Goal: Task Accomplishment & Management: Manage account settings

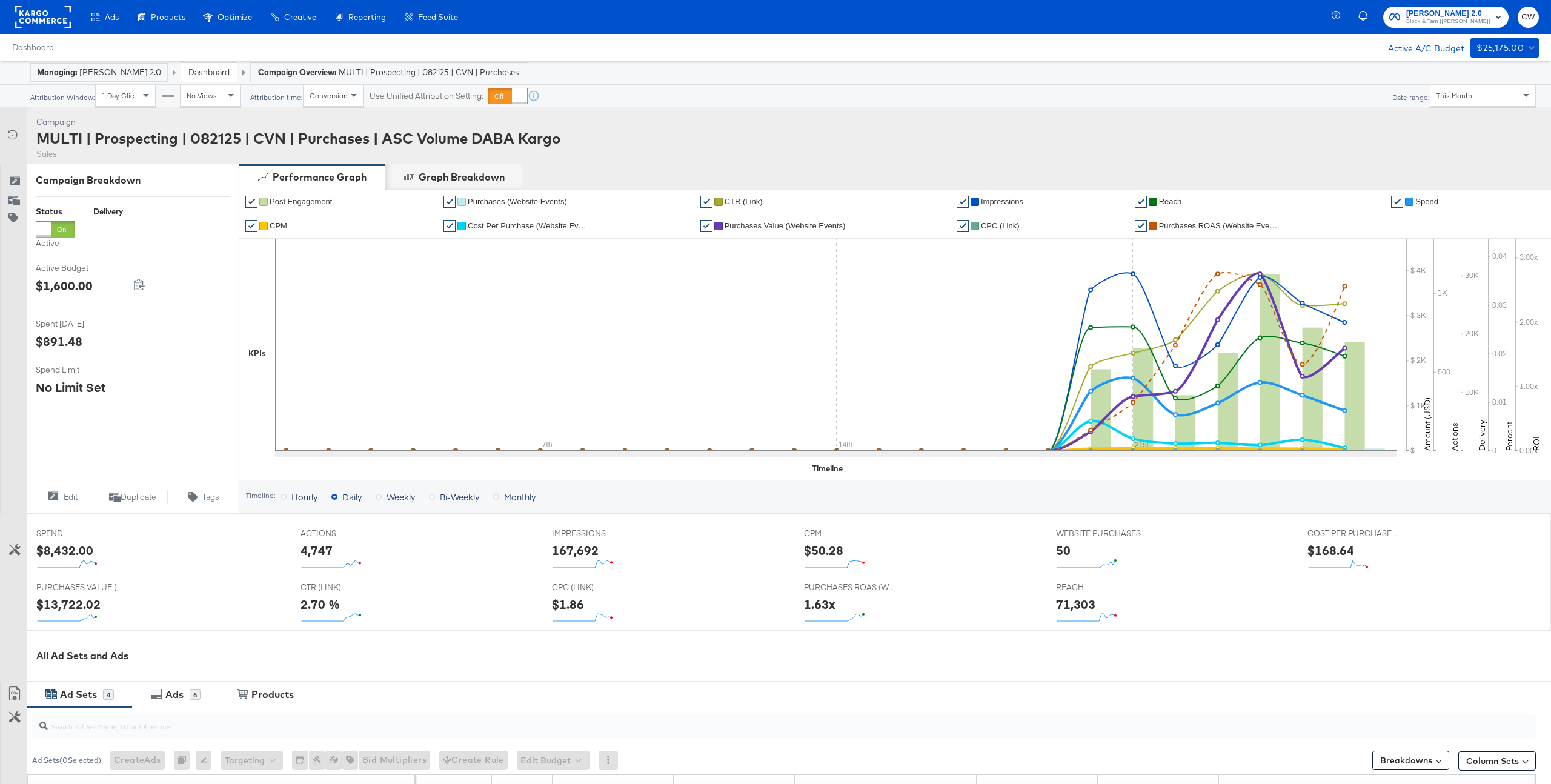
scroll to position [327, 0]
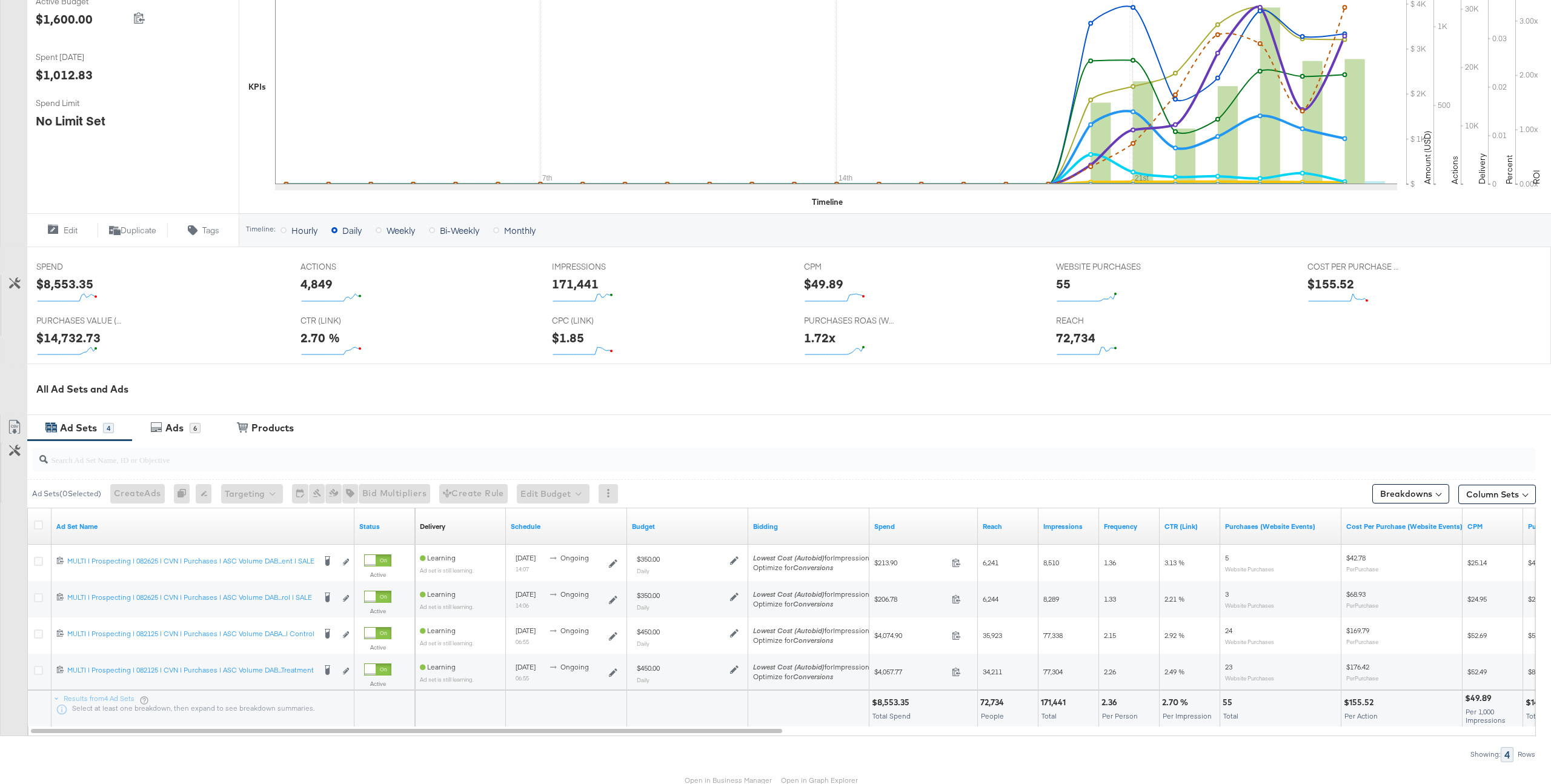
scroll to position [328, 0]
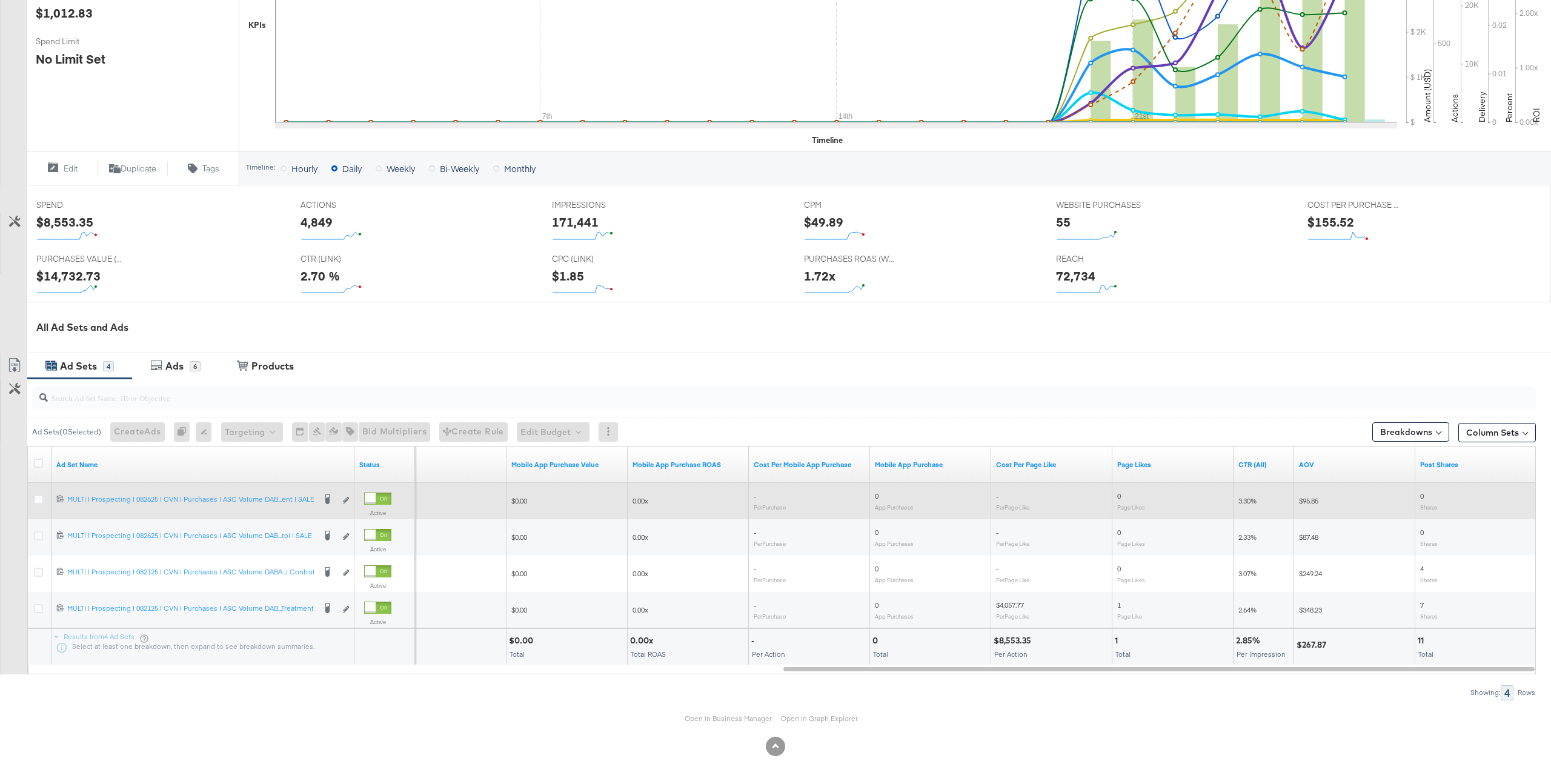
click at [45, 500] on div at bounding box center [40, 501] width 13 height 12
click at [42, 501] on icon at bounding box center [39, 499] width 9 height 9
click at [0, 0] on input "checkbox" at bounding box center [0, 0] width 0 height 0
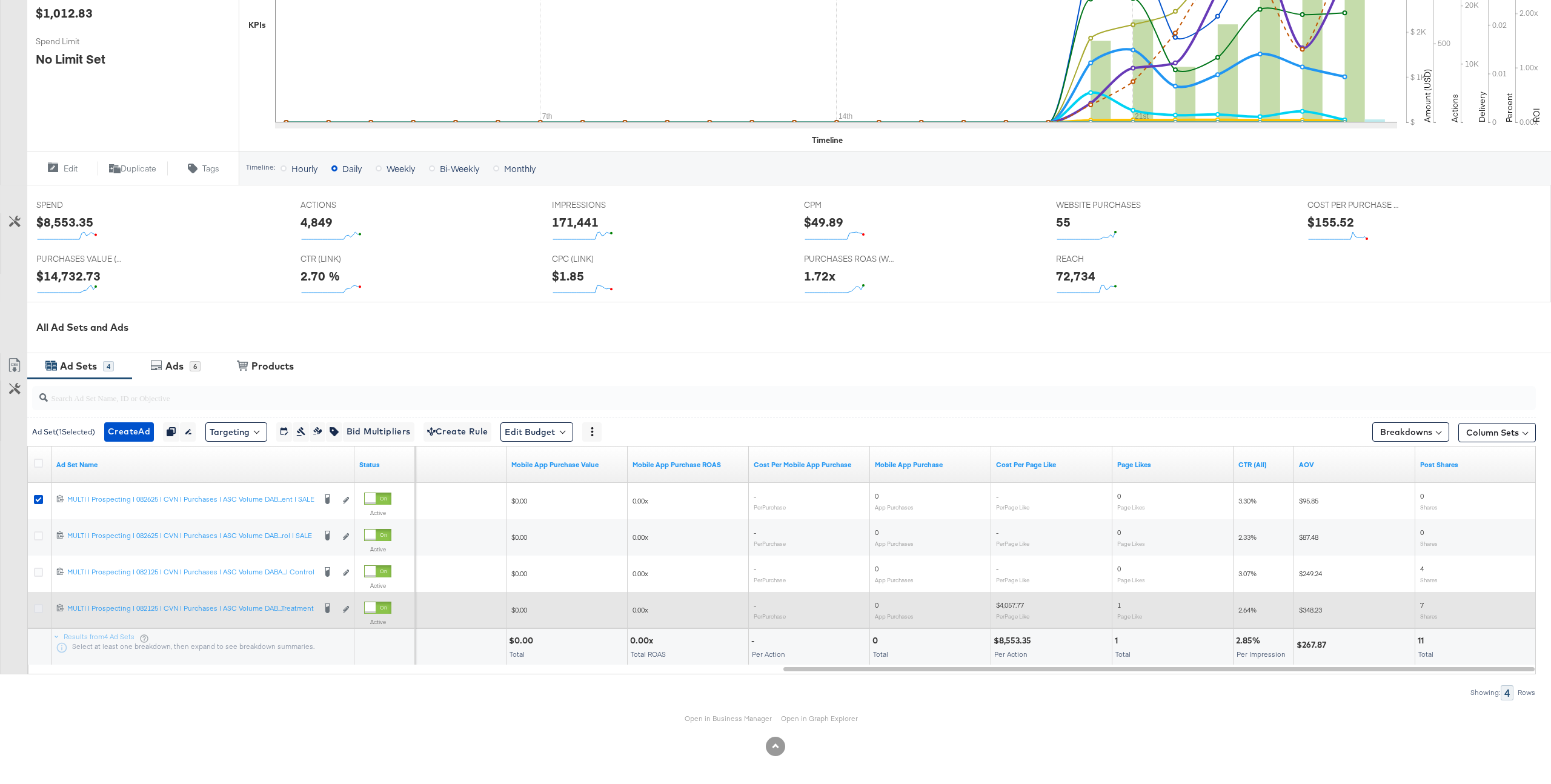
click at [35, 610] on icon at bounding box center [39, 609] width 9 height 9
click at [0, 0] on input "checkbox" at bounding box center [0, 0] width 0 height 0
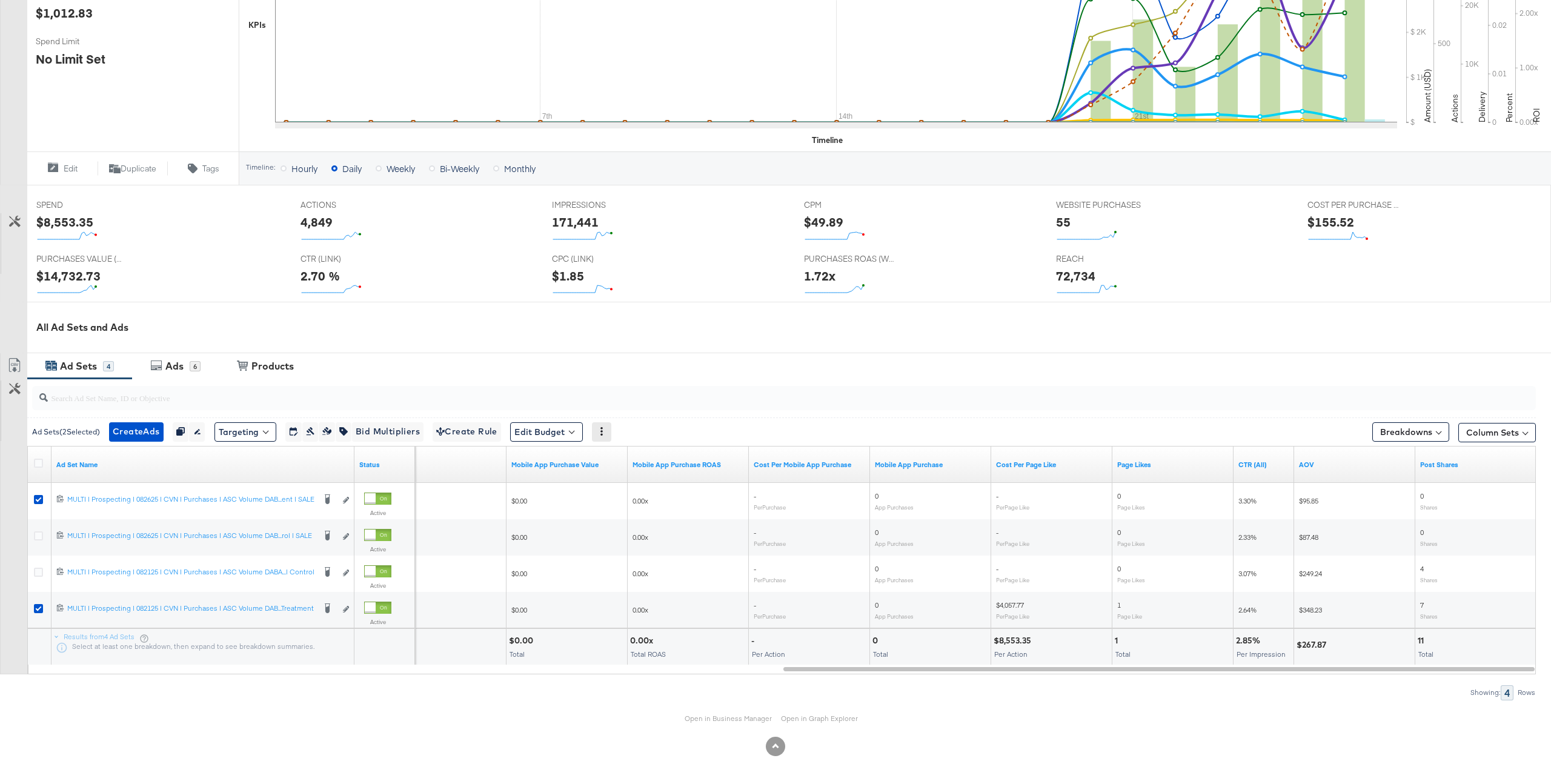
click at [606, 429] on icon at bounding box center [602, 431] width 9 height 9
click at [715, 414] on div at bounding box center [782, 398] width 1509 height 39
click at [348, 429] on icon "button" at bounding box center [344, 431] width 9 height 9
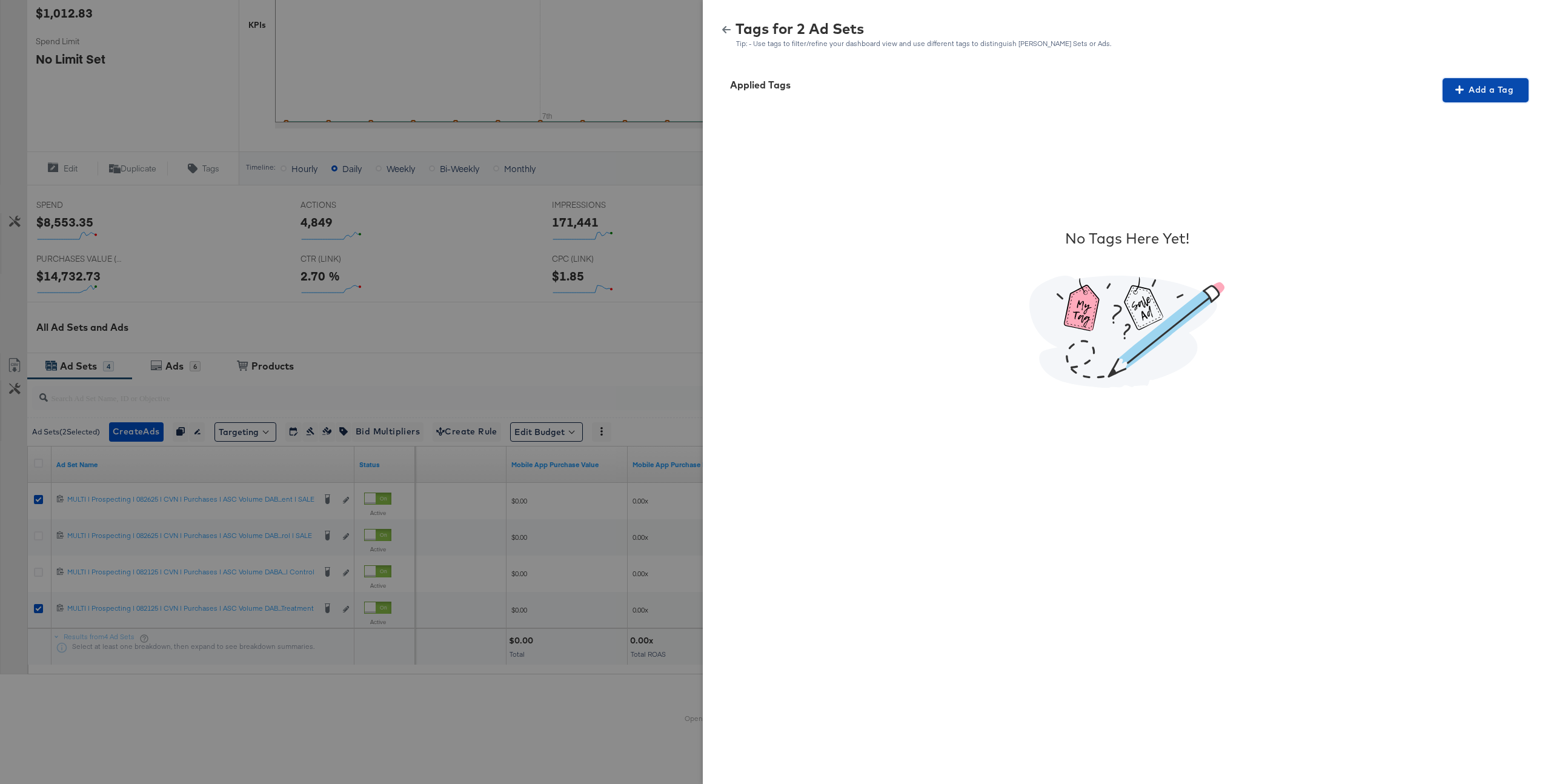
click at [1466, 84] on span "Add a Tag" at bounding box center [1485, 90] width 76 height 15
click at [1463, 170] on div "Search or Add Tag Name" at bounding box center [1477, 168] width 124 height 21
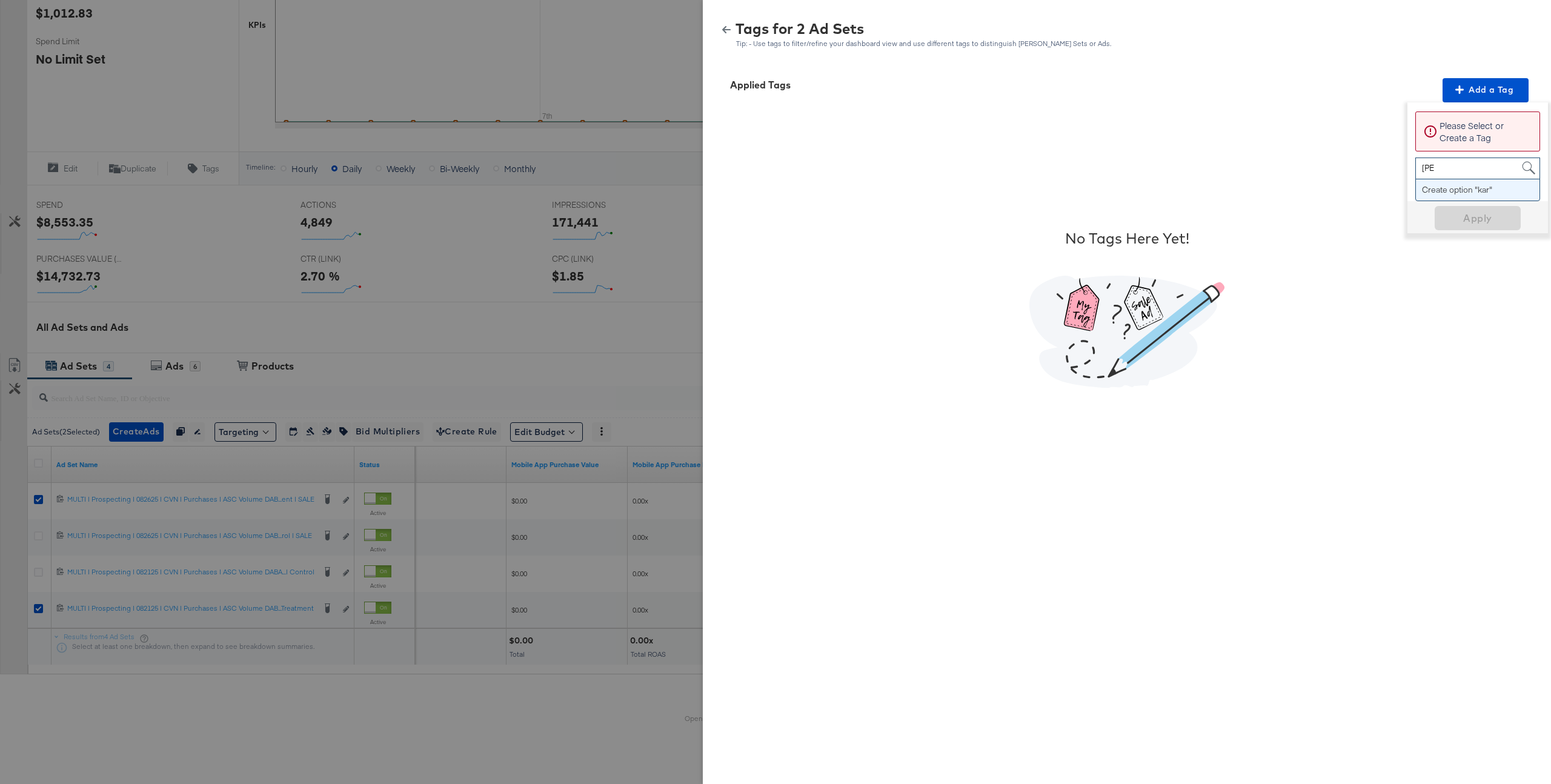
type input "kargo"
click at [1483, 164] on button "Apply" at bounding box center [1477, 176] width 86 height 24
click at [1489, 156] on p "To create or edit an ad with an uploaded customer list, please agree to the Cus…" at bounding box center [1485, 156] width 93 height 73
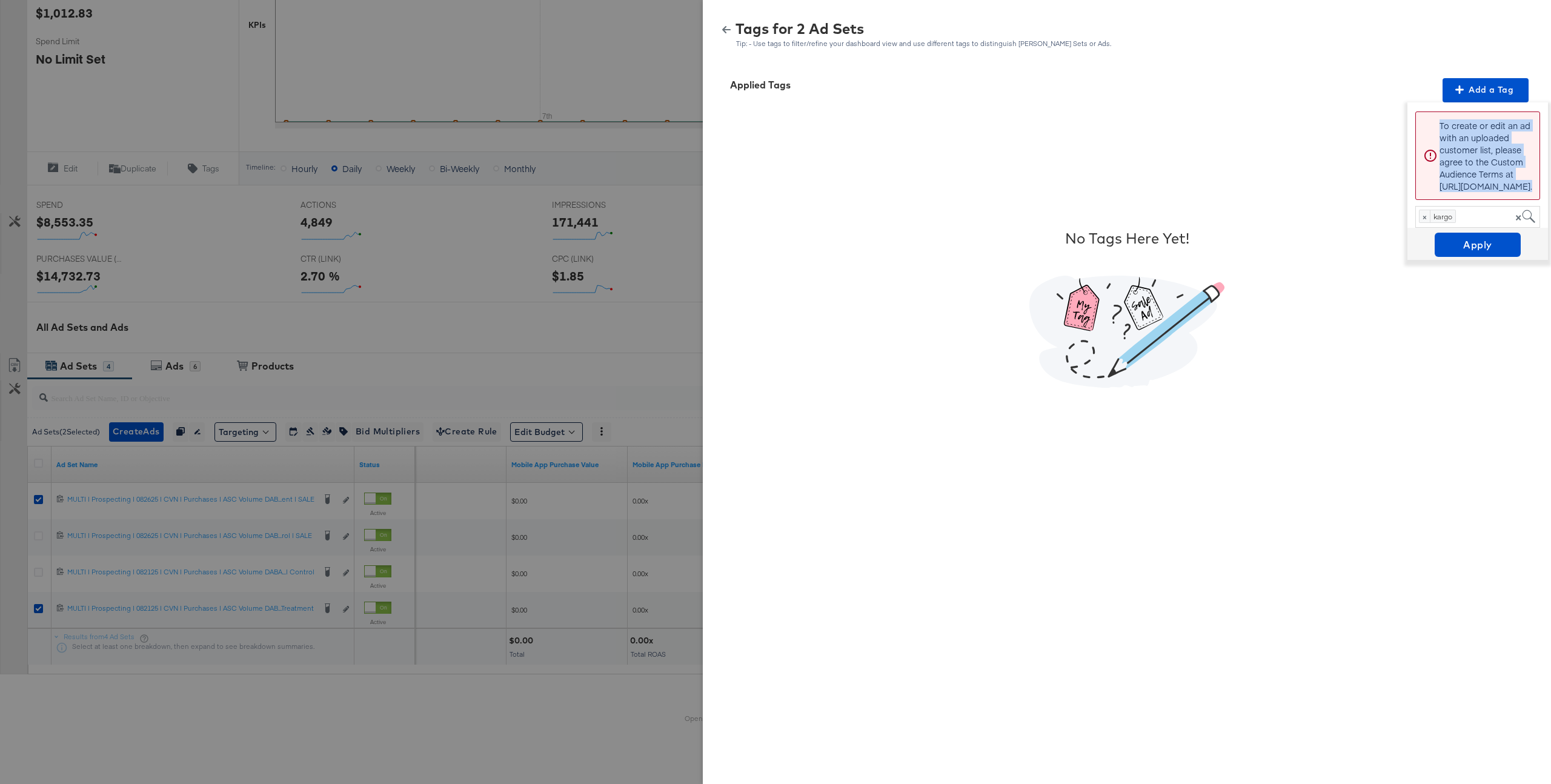
click at [1489, 156] on p "To create or edit an ad with an uploaded customer list, please agree to the Cus…" at bounding box center [1485, 156] width 93 height 73
click at [731, 31] on button "button" at bounding box center [726, 29] width 18 height 9
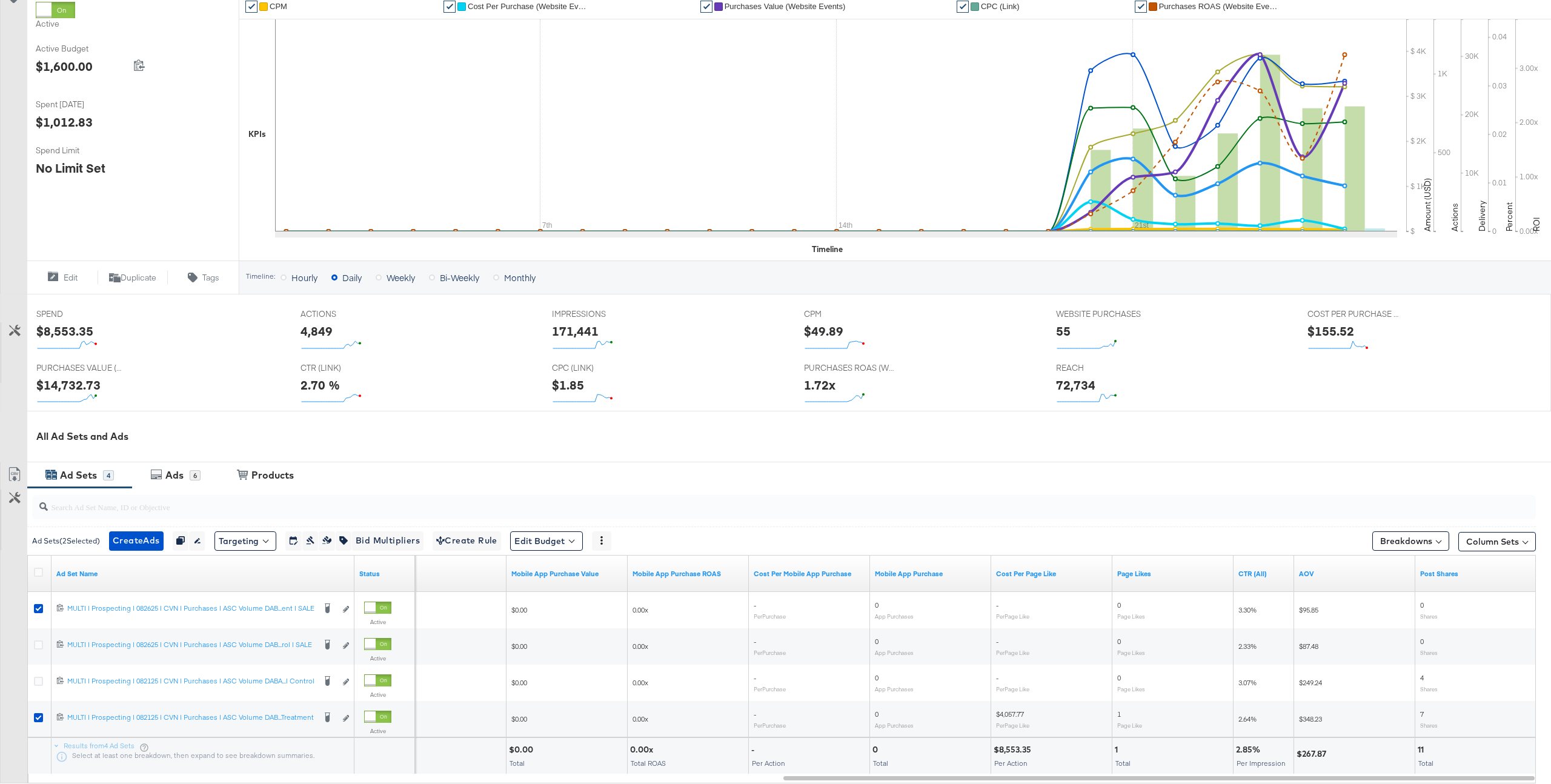
scroll to position [266, 0]
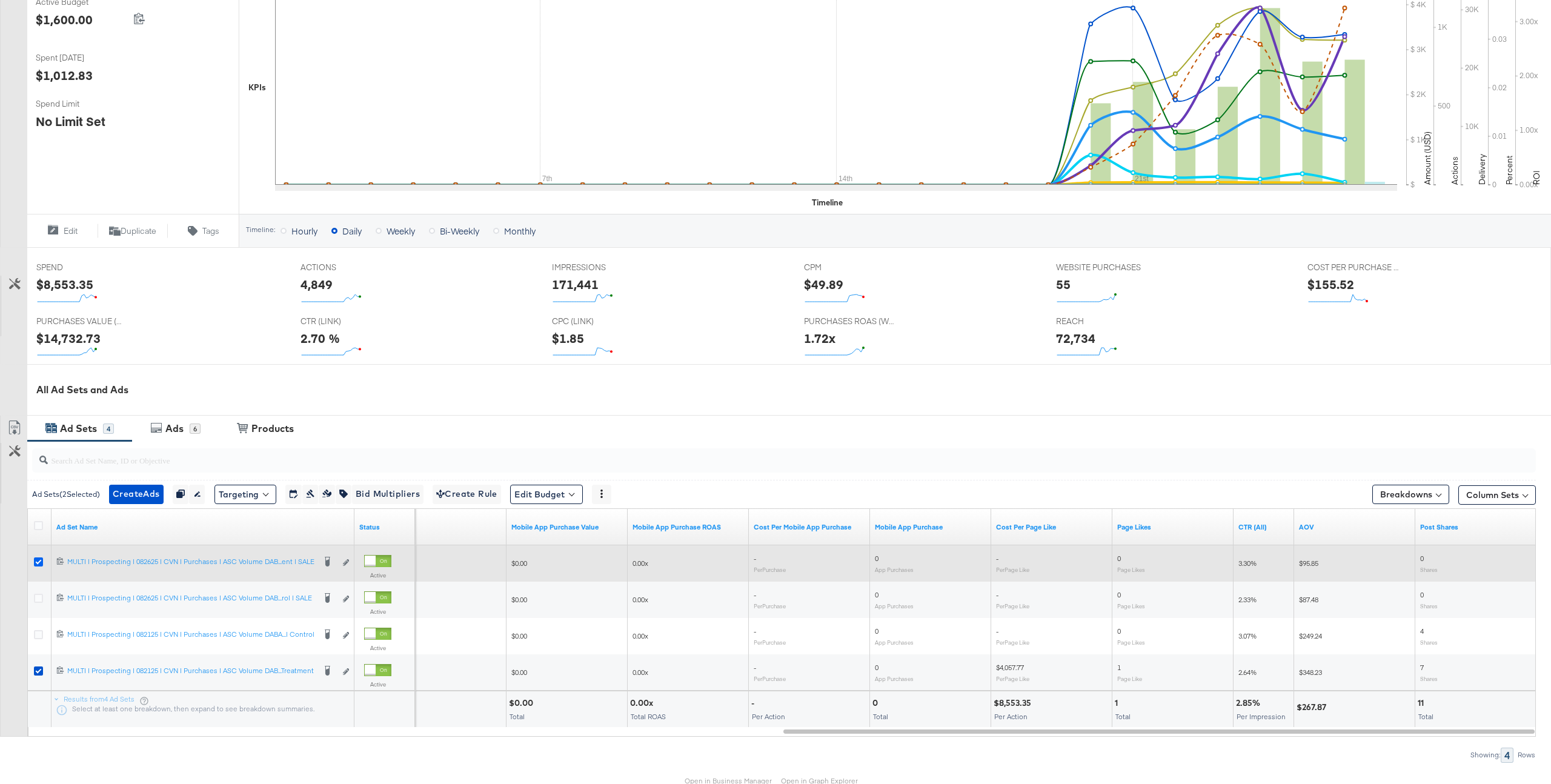
click at [38, 561] on icon at bounding box center [39, 562] width 9 height 9
click at [0, 0] on input "checkbox" at bounding box center [0, 0] width 0 height 0
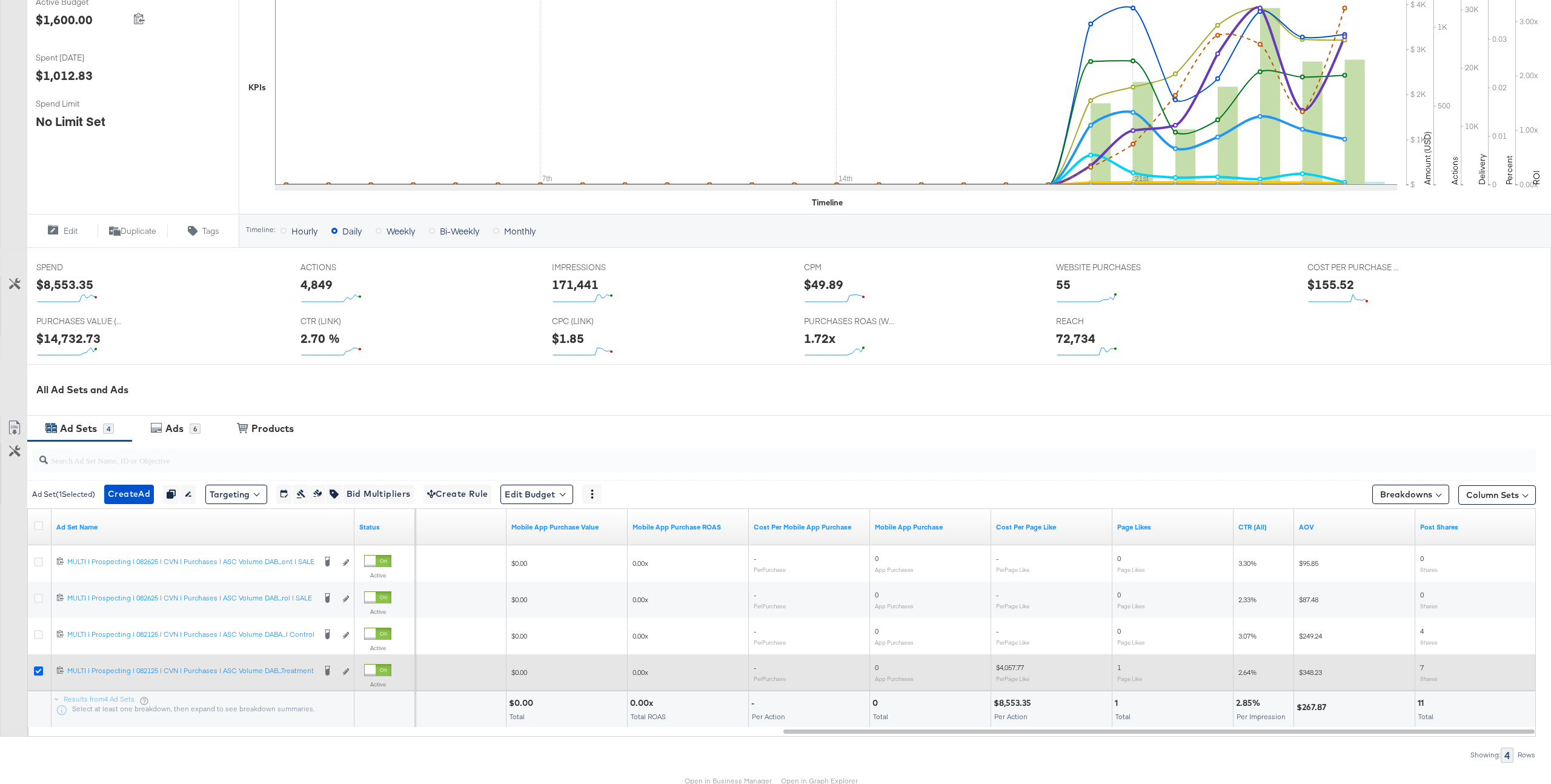
click at [36, 670] on icon at bounding box center [39, 671] width 9 height 9
click at [0, 0] on input "checkbox" at bounding box center [0, 0] width 0 height 0
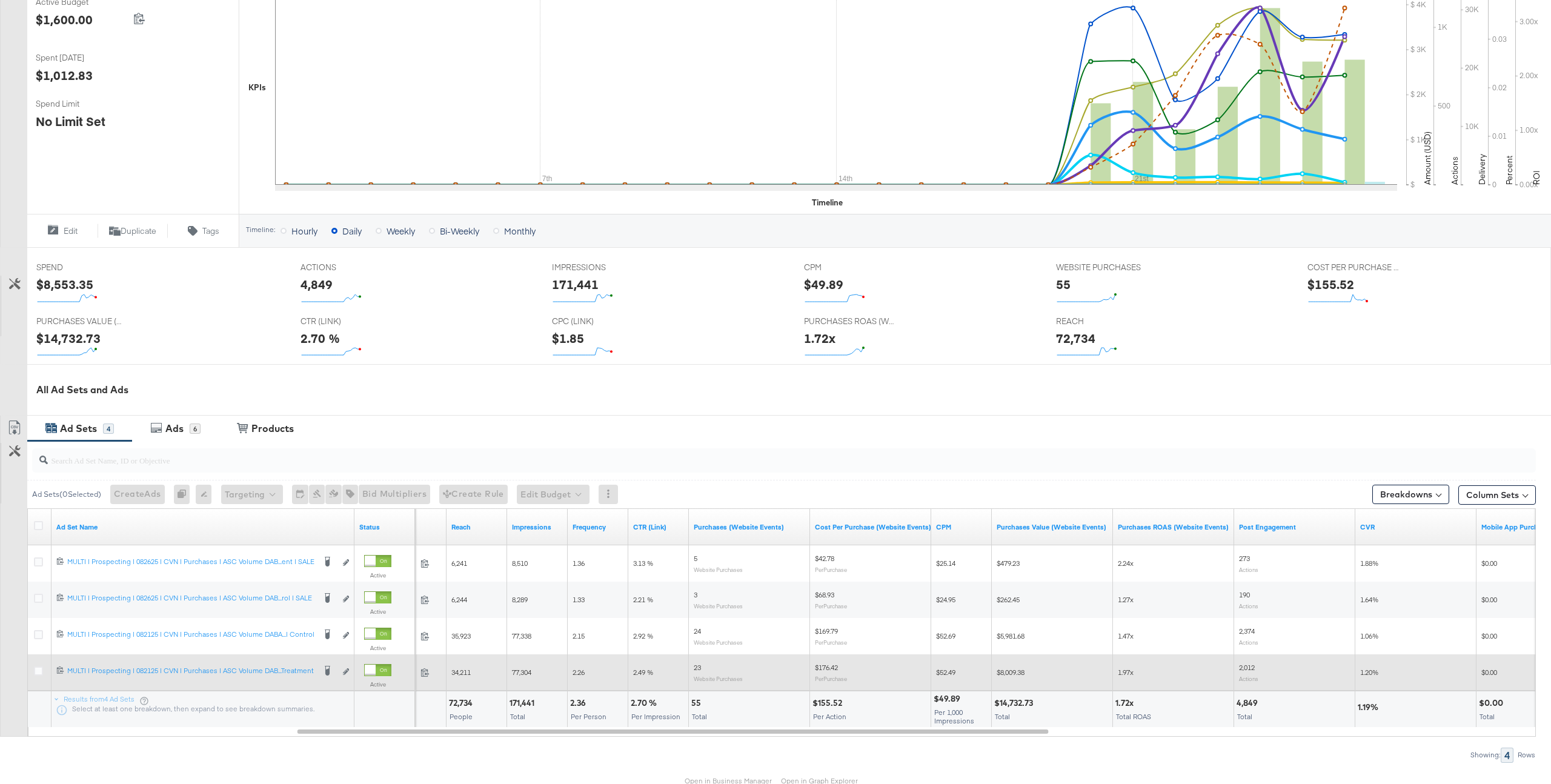
click at [1015, 676] on span "$8,009.38" at bounding box center [1011, 672] width 28 height 9
copy span "8,009.38"
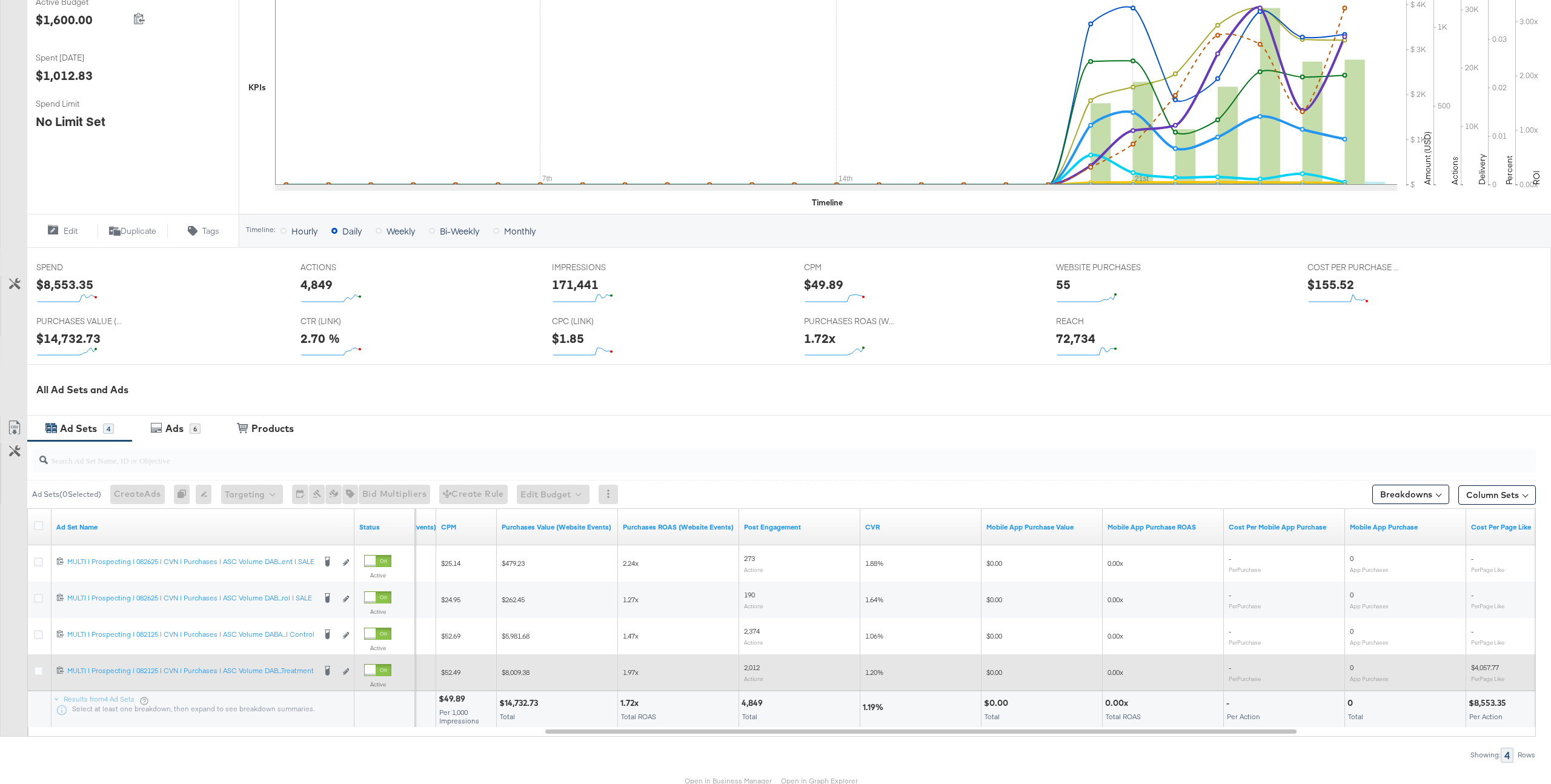
click at [1203, 346] on div "72,734" at bounding box center [1173, 338] width 234 height 17
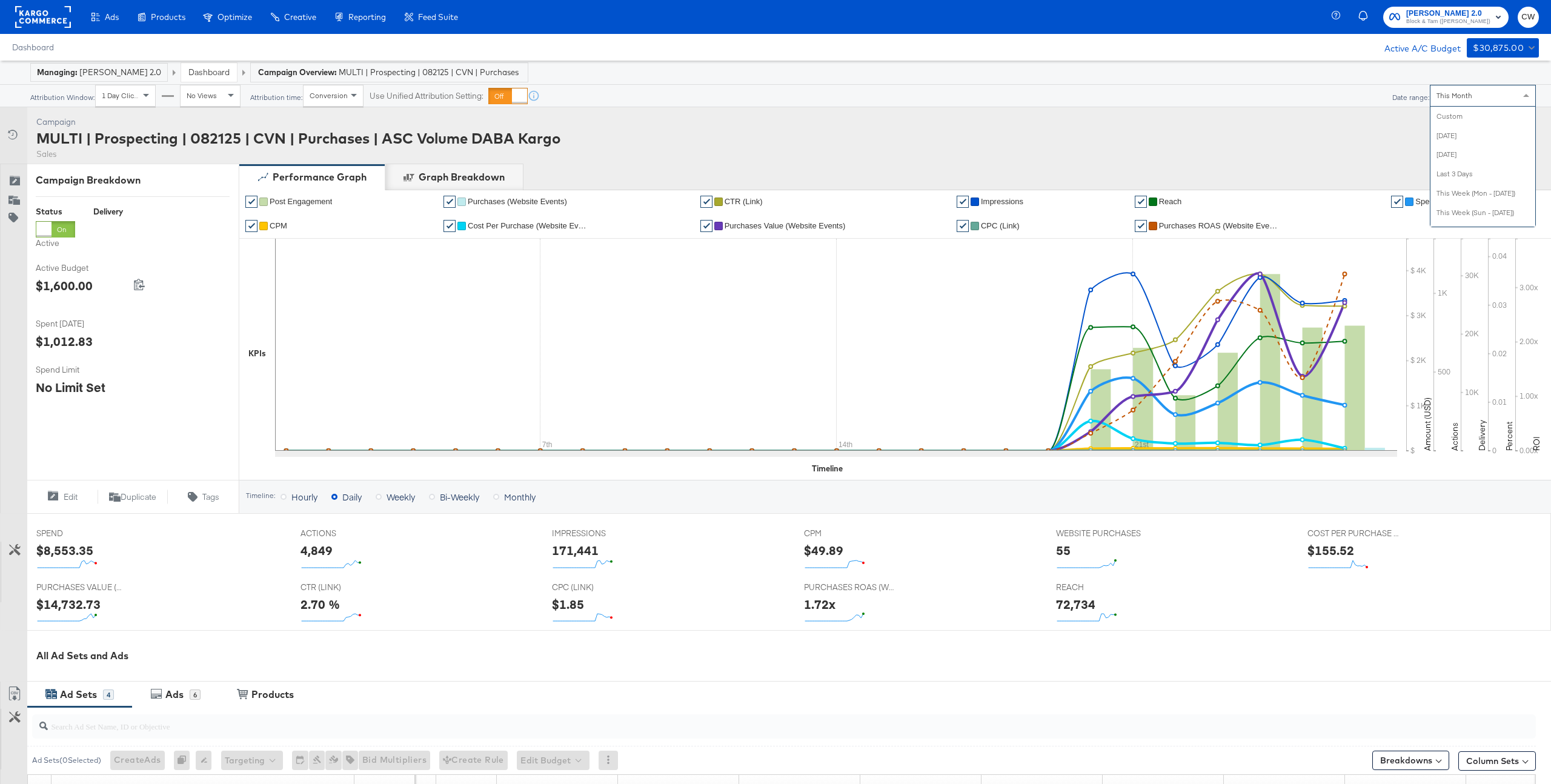
click at [1458, 95] on span "This Month" at bounding box center [1454, 96] width 35 height 9
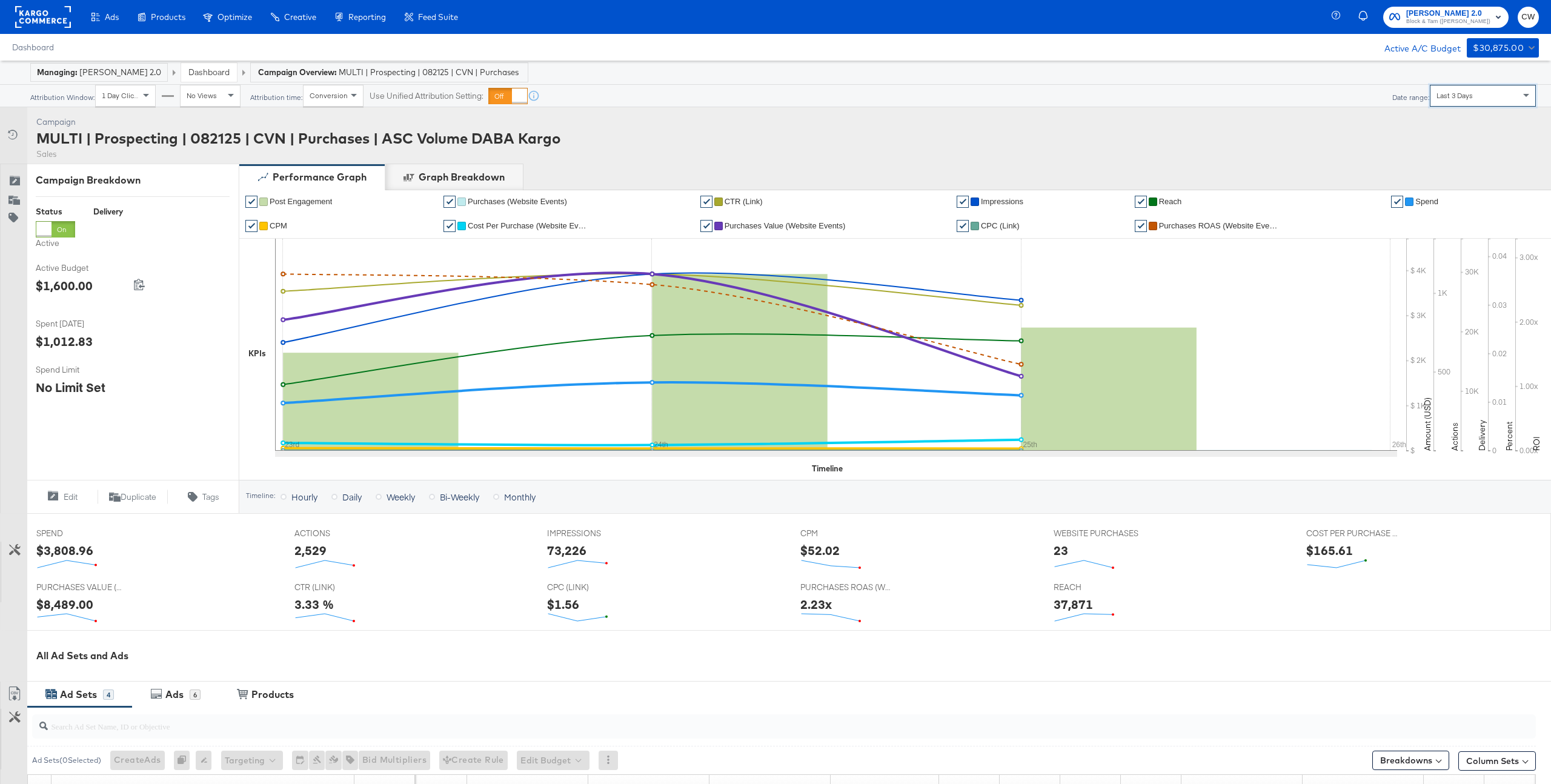
click at [1500, 97] on div "Last 3 Days" at bounding box center [1483, 96] width 105 height 21
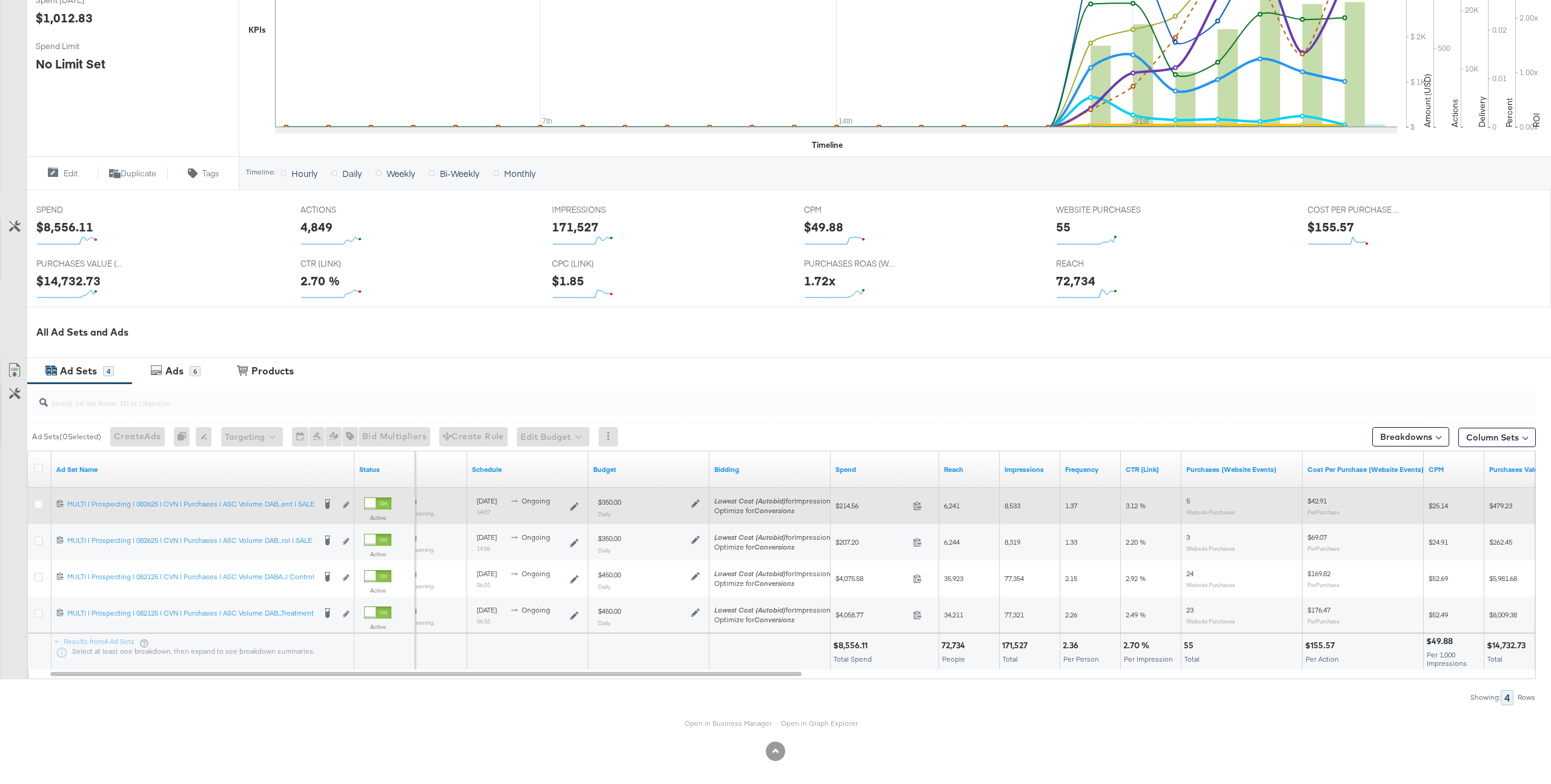
scroll to position [325, 0]
